Goal: Task Accomplishment & Management: Complete application form

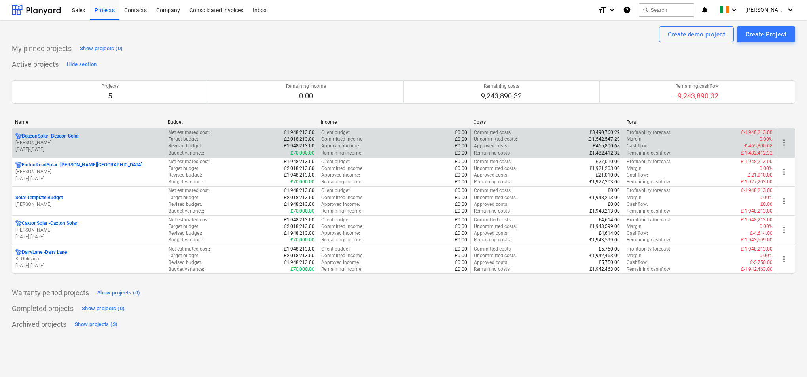
click at [127, 144] on p "[PERSON_NAME]" at bounding box center [88, 143] width 146 height 7
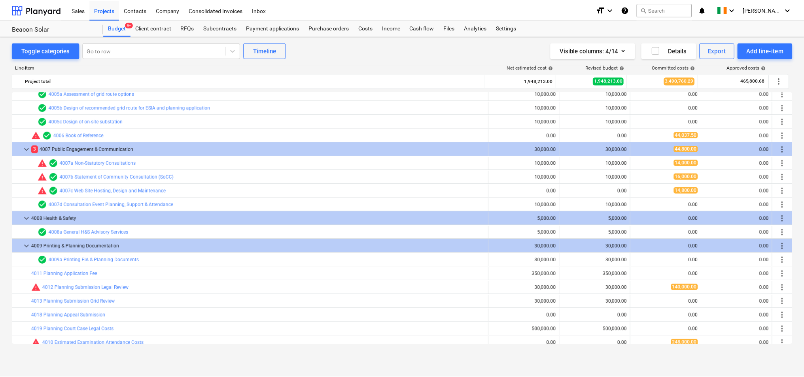
scroll to position [1445, 0]
click at [343, 26] on div "Purchase orders" at bounding box center [330, 28] width 50 height 16
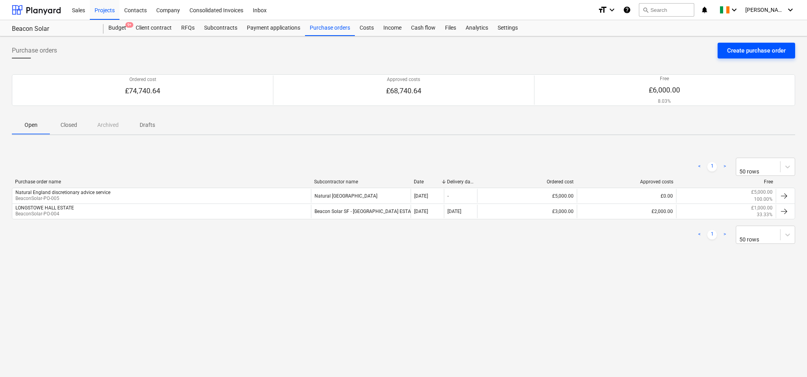
click at [737, 49] on div "Create purchase order" at bounding box center [756, 50] width 59 height 10
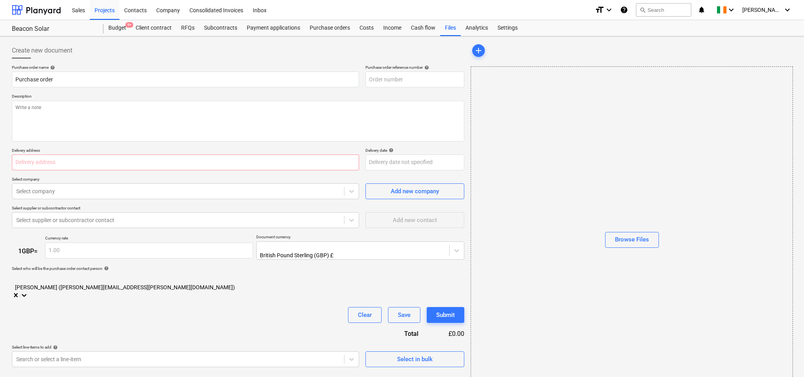
type input "BeaconSolar-PO-008"
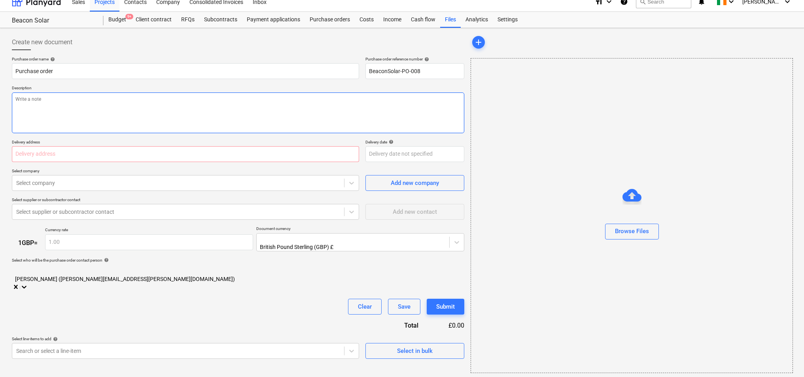
scroll to position [11, 0]
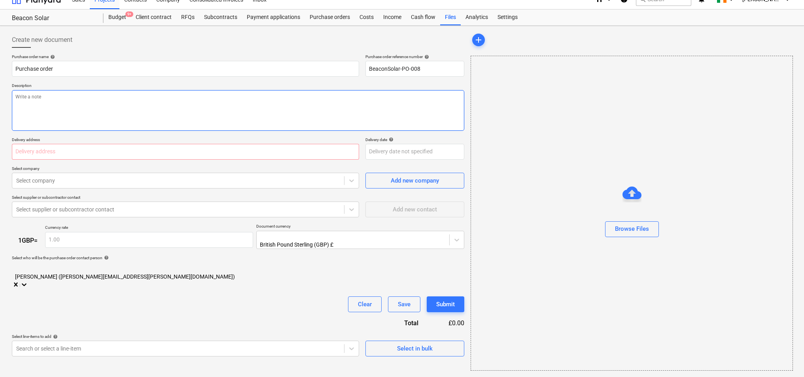
click at [191, 98] on textarea at bounding box center [238, 110] width 453 height 41
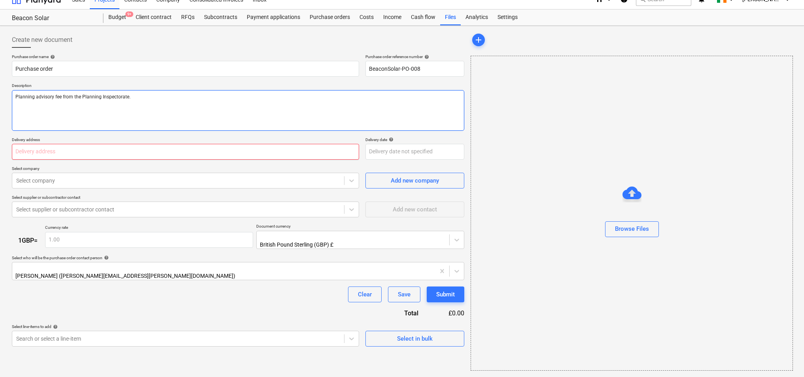
type textarea "Planning advisory fee from the Planning Inspectorate."
click at [170, 153] on input "text" at bounding box center [185, 152] width 347 height 16
type input "[STREET_ADDRESS]"
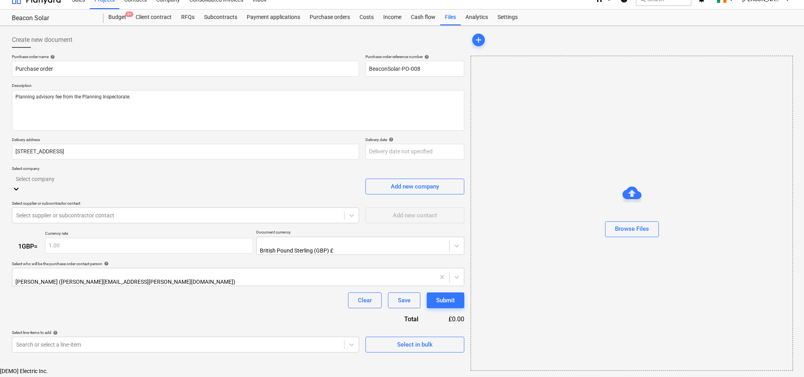
click at [144, 183] on div at bounding box center [185, 178] width 339 height 9
click at [409, 183] on div "Add new company" at bounding box center [415, 187] width 48 height 10
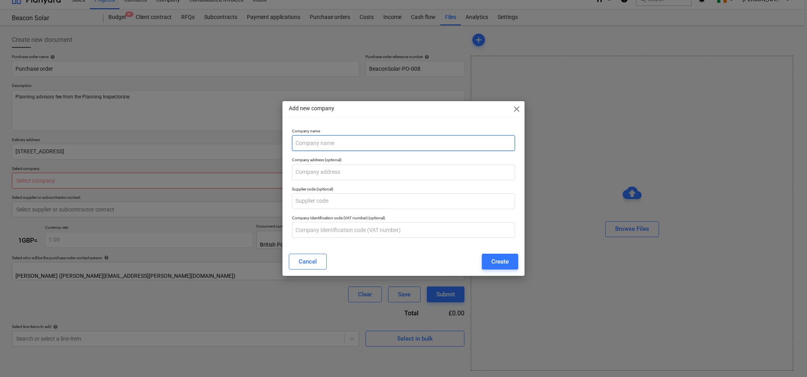
click at [389, 147] on input "text" at bounding box center [403, 143] width 223 height 16
type input "Planning Inspectorate"
click at [492, 262] on div "Create" at bounding box center [499, 262] width 17 height 10
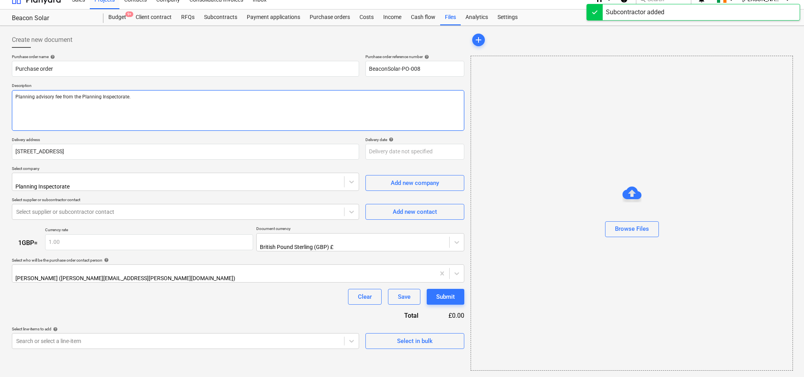
click at [16, 95] on textarea "Planning advisory fee from the Planning Inspectorate." at bounding box center [238, 110] width 453 height 41
click at [184, 95] on textarea "Pre -planning advisory fee from the Planning Inspectorate." at bounding box center [238, 110] width 453 height 41
type textarea "Pre -planning advisory fee from the Planning Inspectorate."
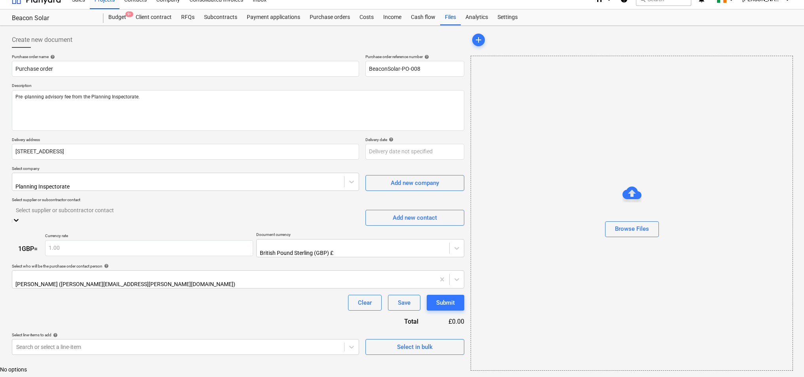
click at [189, 211] on div at bounding box center [185, 210] width 339 height 9
click at [301, 331] on body "Sales Projects Contacts Company Consolidated Invoices Inbox format_size keyboar…" at bounding box center [402, 177] width 804 height 377
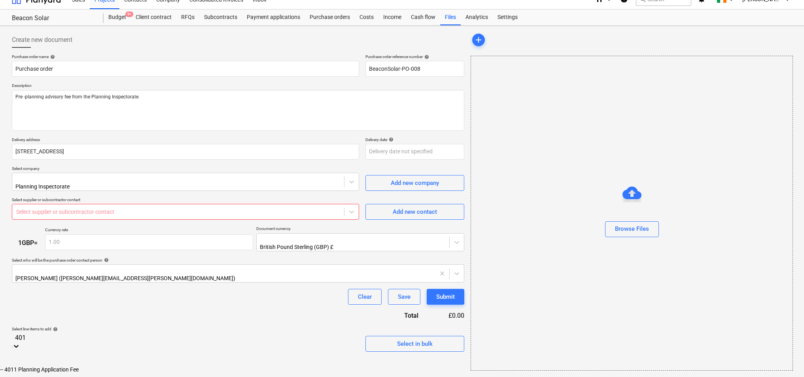
type input "4011"
click at [143, 367] on div "-- 4011 Planning Application Fee" at bounding box center [402, 370] width 804 height 6
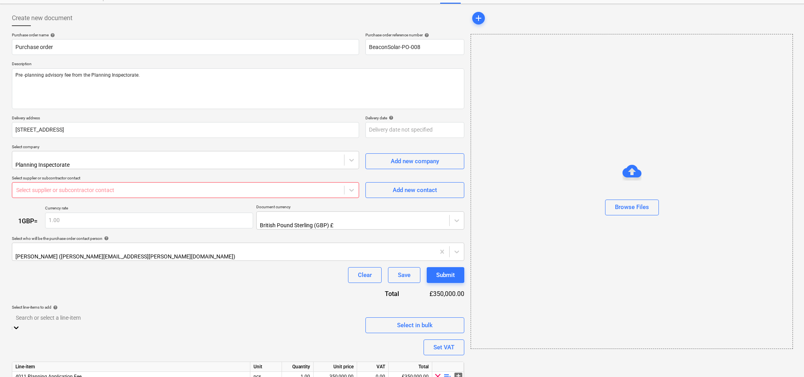
scroll to position [0, 0]
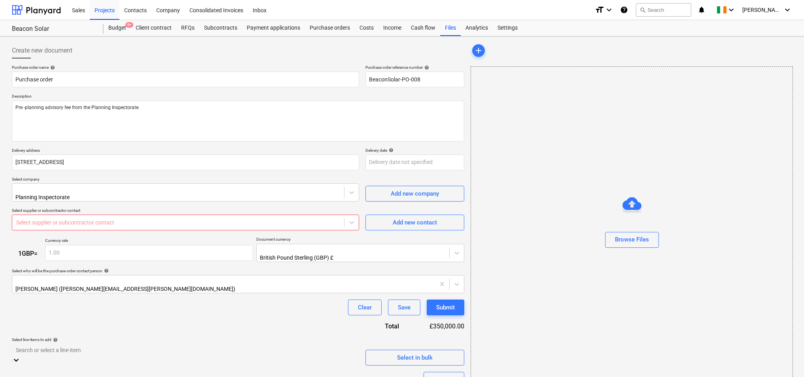
click at [178, 219] on div at bounding box center [178, 223] width 324 height 8
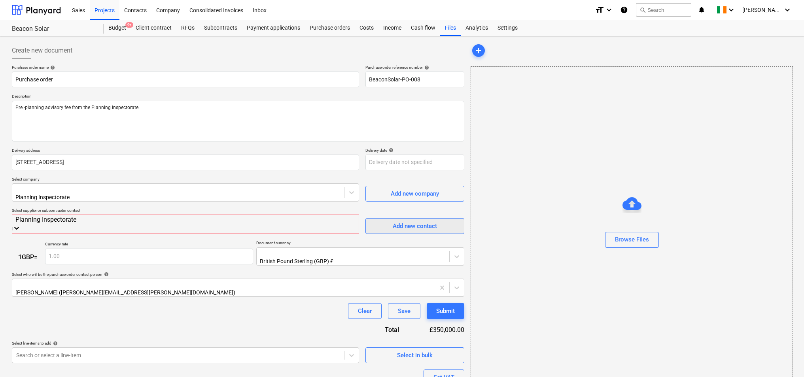
type input "Planning Inspectorate"
click at [407, 221] on div "Add new contact" at bounding box center [415, 226] width 44 height 10
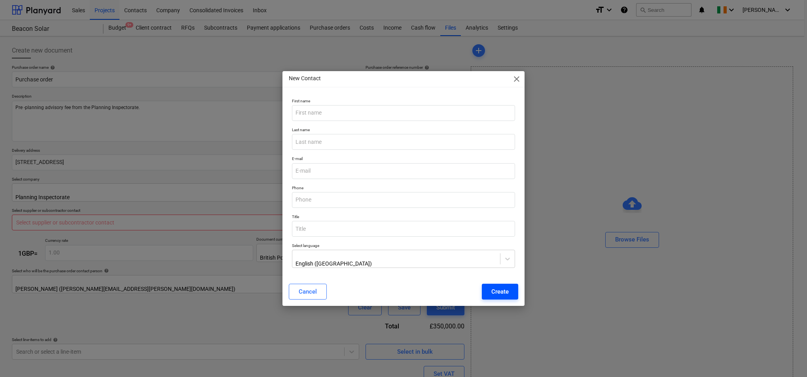
click at [502, 291] on div "Create" at bounding box center [499, 292] width 17 height 10
click at [301, 285] on button "Cancel" at bounding box center [308, 292] width 38 height 16
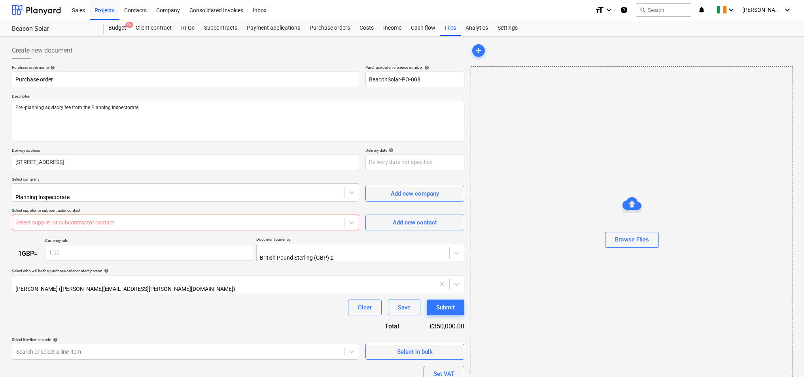
click at [144, 220] on div at bounding box center [178, 223] width 324 height 8
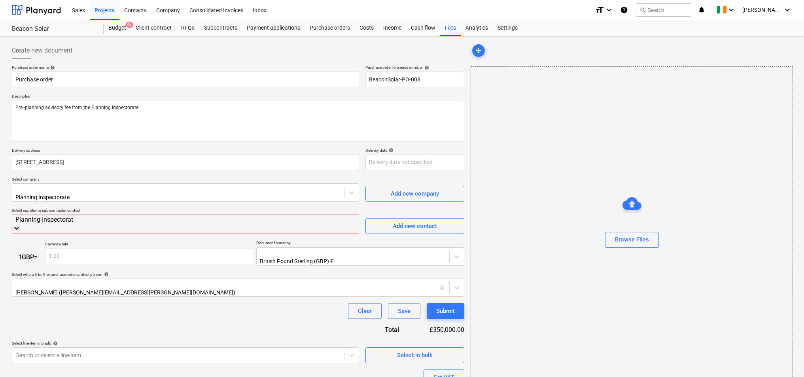
type input "Planning Inspectorate"
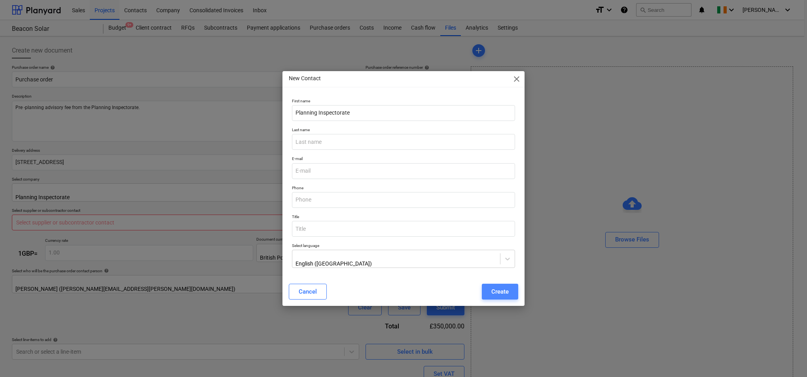
click at [503, 289] on div "Create" at bounding box center [499, 292] width 17 height 10
click at [335, 172] on input "email" at bounding box center [403, 171] width 223 height 16
paste input "[EMAIL_ADDRESS][DOMAIN_NAME]"
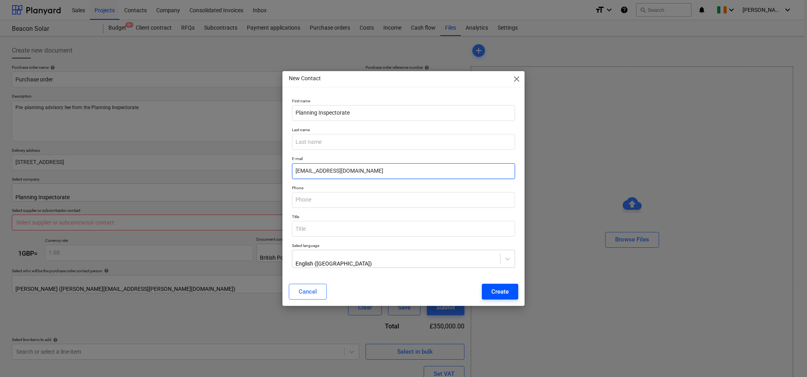
type input "[EMAIL_ADDRESS][DOMAIN_NAME]"
click at [491, 291] on button "Create" at bounding box center [500, 292] width 36 height 16
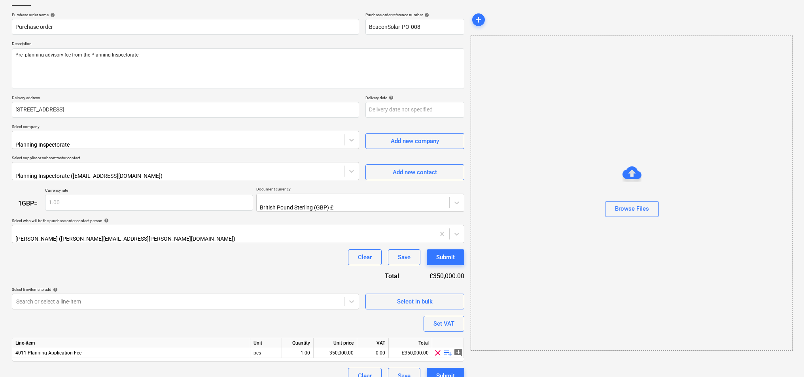
scroll to position [56, 0]
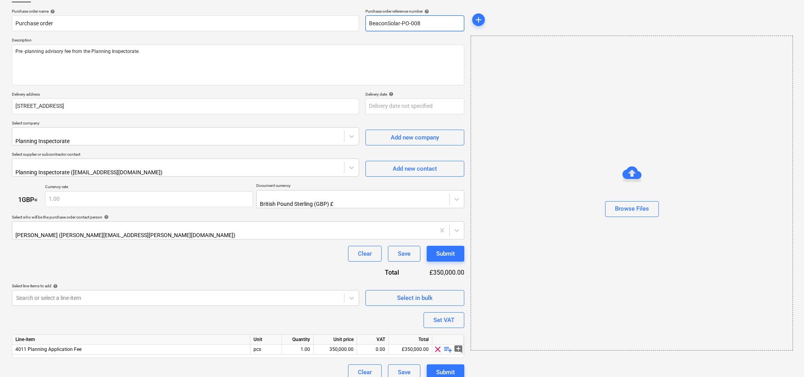
drag, startPoint x: 428, startPoint y: 20, endPoint x: 365, endPoint y: 24, distance: 63.8
click at [365, 24] on div "Purchase order name help Purchase order Purchase order reference number help Be…" at bounding box center [238, 20] width 453 height 23
drag, startPoint x: 775, startPoint y: 134, endPoint x: 742, endPoint y: 133, distance: 33.2
click at [775, 134] on div "Browse Files" at bounding box center [632, 193] width 322 height 315
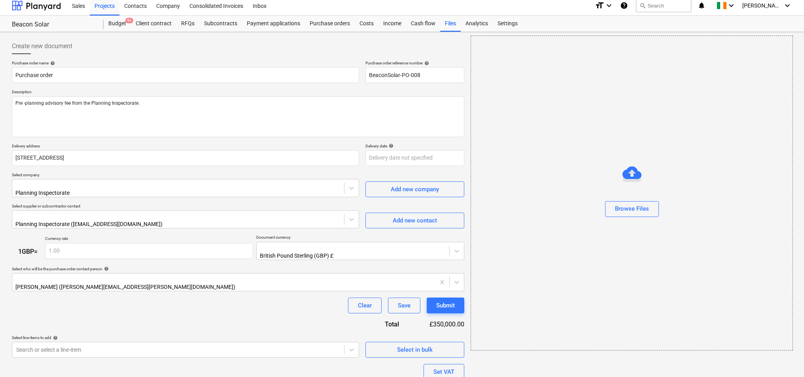
scroll to position [4, 0]
click at [15, 75] on input "Purchase order" at bounding box center [185, 76] width 347 height 16
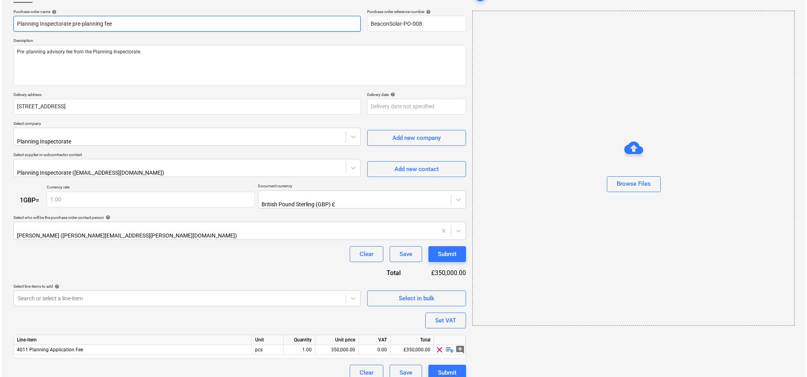
scroll to position [56, 0]
type input "Planning Inspectorate pre-planning fee"
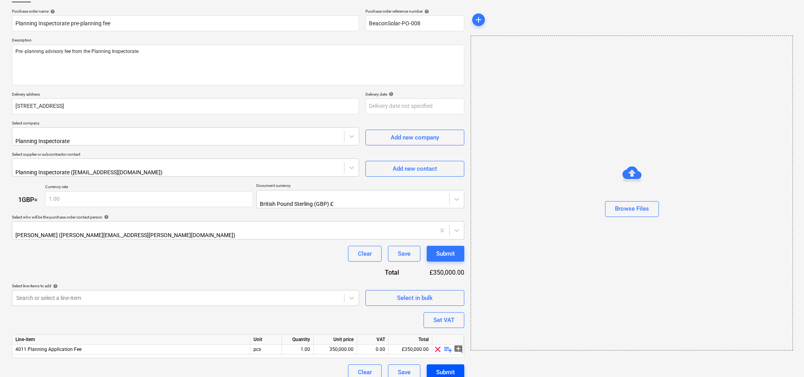
click at [444, 367] on div "Submit" at bounding box center [445, 372] width 19 height 10
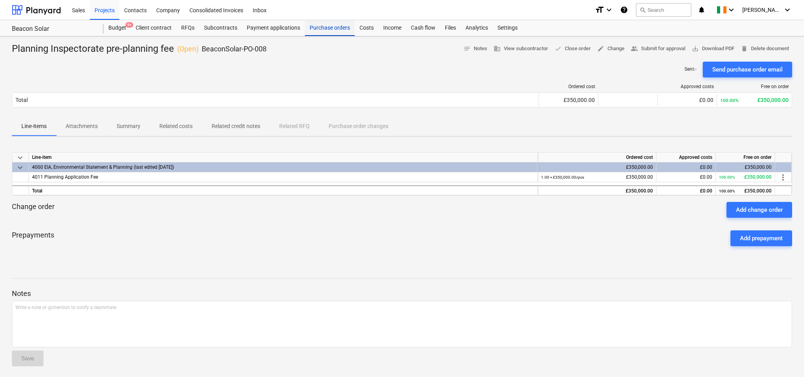
click at [330, 28] on div "Purchase orders" at bounding box center [330, 28] width 50 height 16
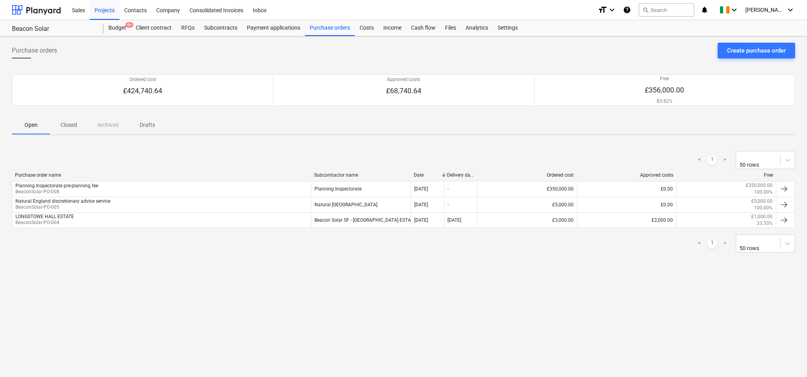
click at [521, 339] on div "Purchase orders Create purchase order Ordered cost £424,740.64 Approved costs £…" at bounding box center [403, 206] width 807 height 341
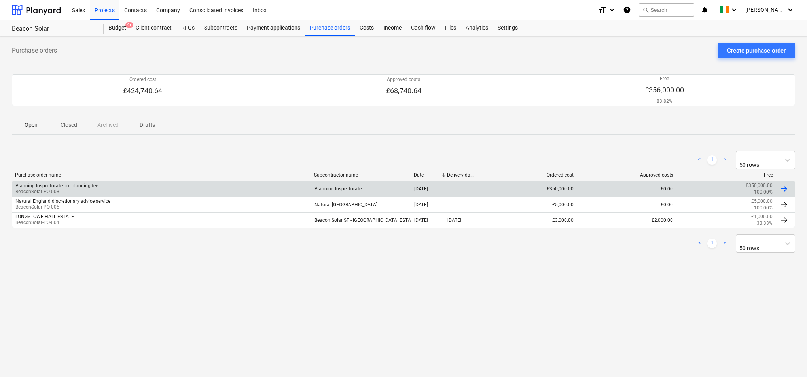
click at [227, 191] on div "Planning Inspectorate pre-planning fee BeaconSolar-PO-008" at bounding box center [161, 188] width 299 height 13
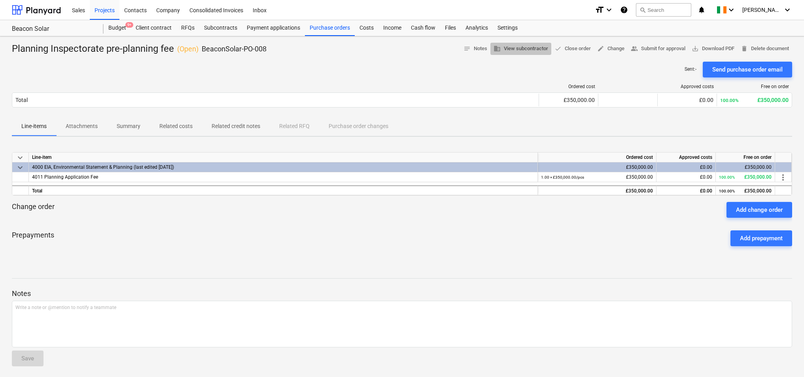
click at [521, 45] on span "business View subcontractor" at bounding box center [521, 48] width 55 height 9
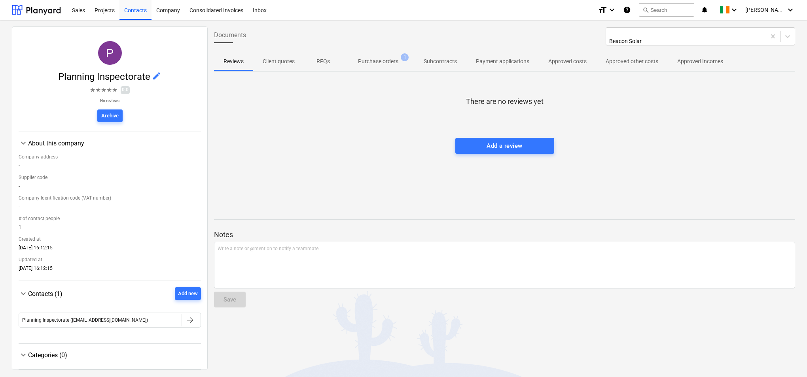
scroll to position [20, 0]
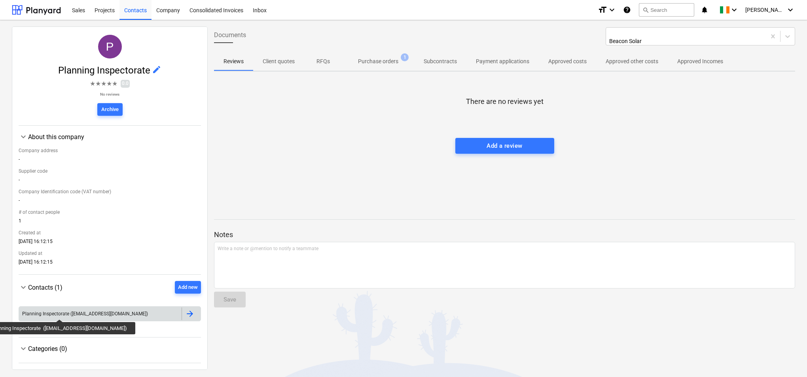
click at [86, 312] on div "Planning Inspectorate ([EMAIL_ADDRESS][DOMAIN_NAME])" at bounding box center [85, 314] width 126 height 6
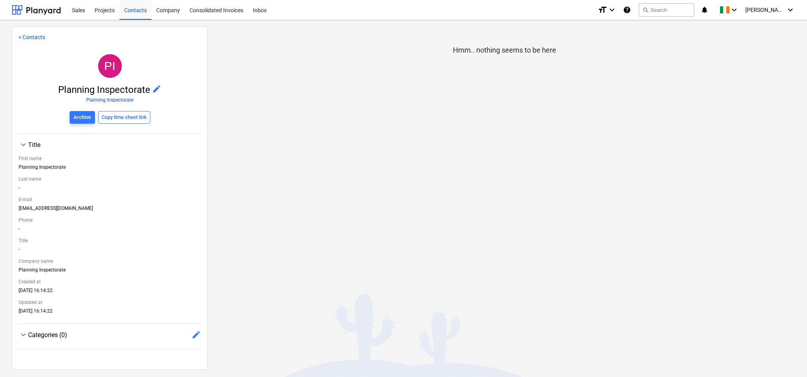
drag, startPoint x: 19, startPoint y: 208, endPoint x: 141, endPoint y: 208, distance: 121.8
click at [141, 208] on div "[EMAIL_ADDRESS][DOMAIN_NAME]" at bounding box center [110, 210] width 182 height 9
drag, startPoint x: 141, startPoint y: 208, endPoint x: 134, endPoint y: 209, distance: 7.2
copy div "[EMAIL_ADDRESS][DOMAIN_NAME]"
click at [519, 347] on div "Hmm.. nothing seems to be here" at bounding box center [505, 198] width 594 height 343
